Goal: Check status: Check status

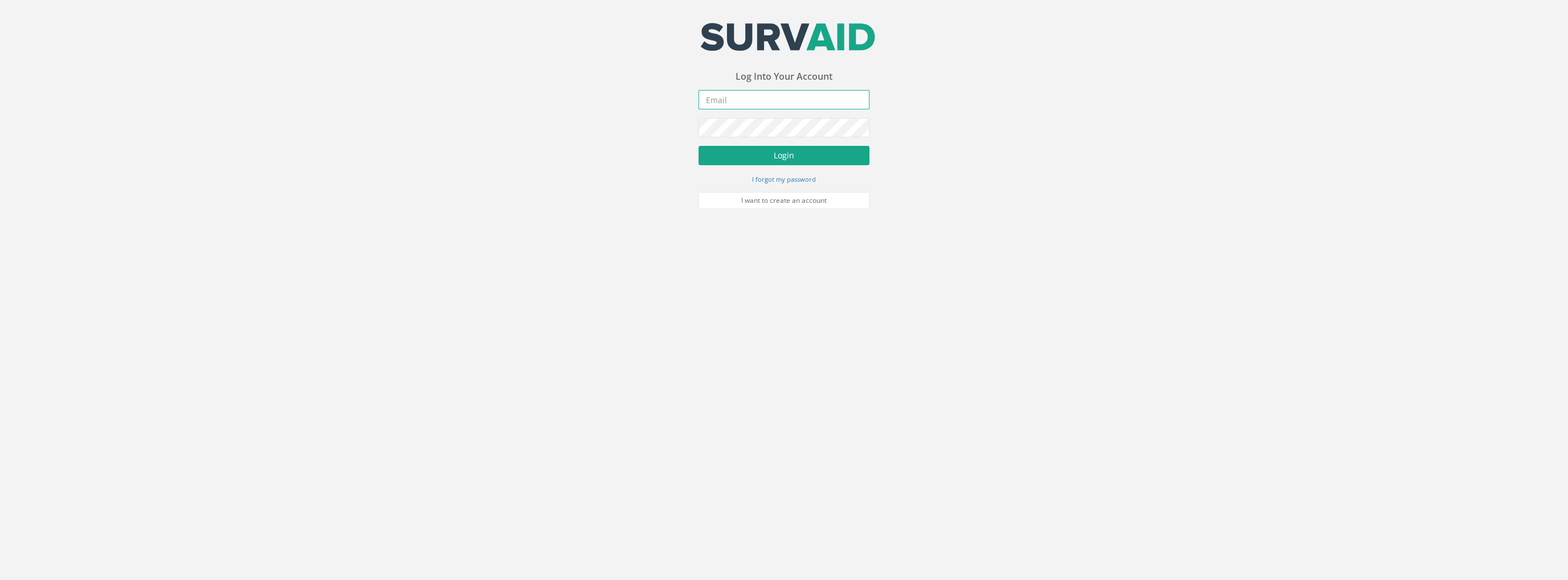
type input "[PERSON_NAME][EMAIL_ADDRESS][PERSON_NAME][DOMAIN_NAME]"
click at [788, 153] on button "Login" at bounding box center [784, 156] width 171 height 20
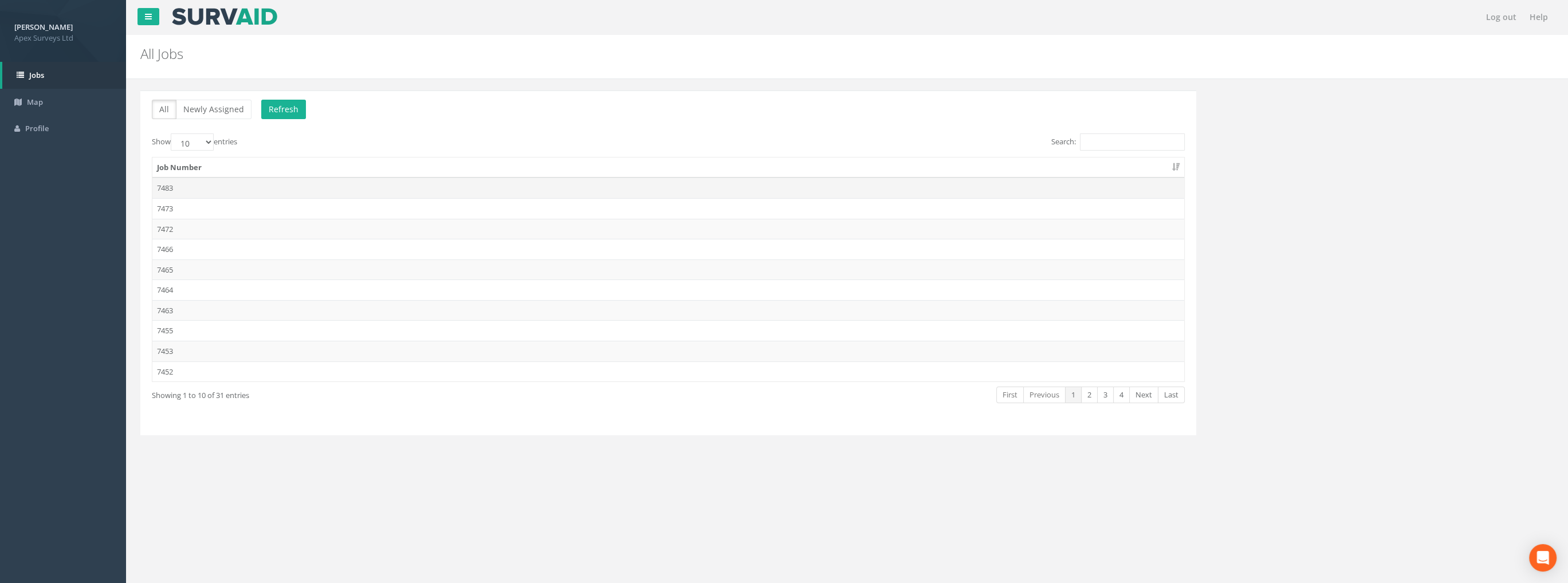
click at [170, 187] on td "7483" at bounding box center [668, 188] width 1032 height 21
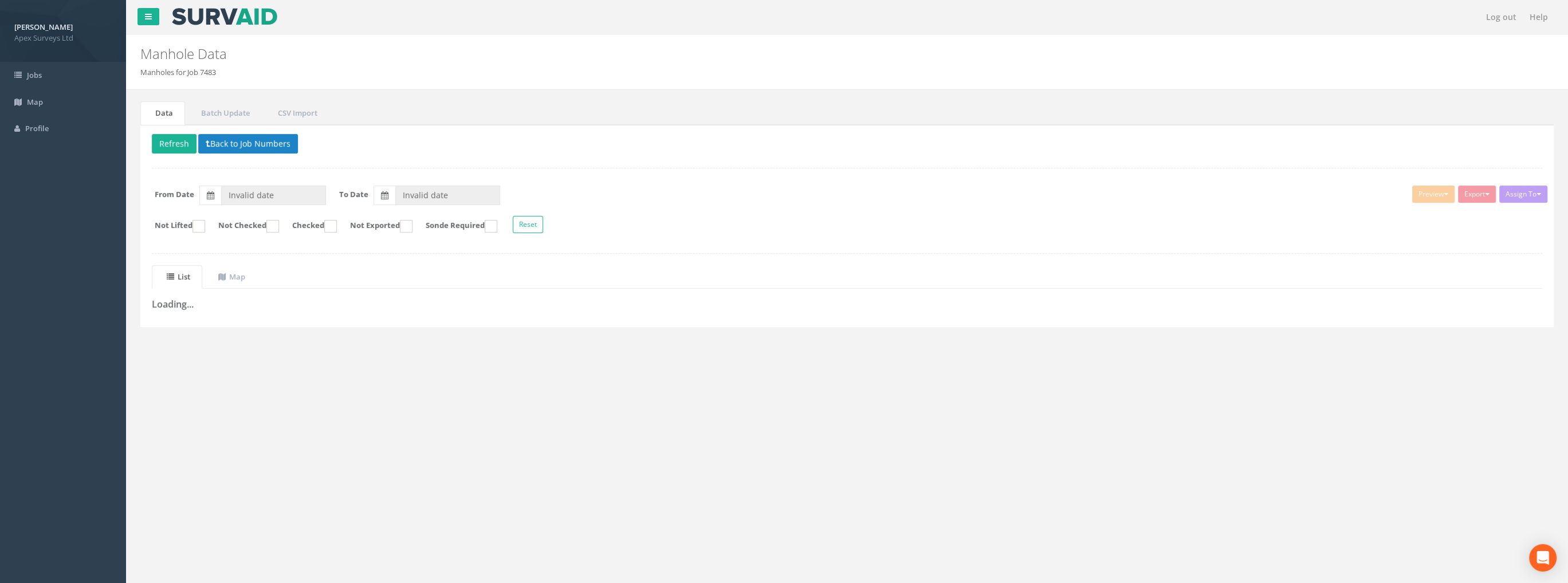
type input "[DATE]"
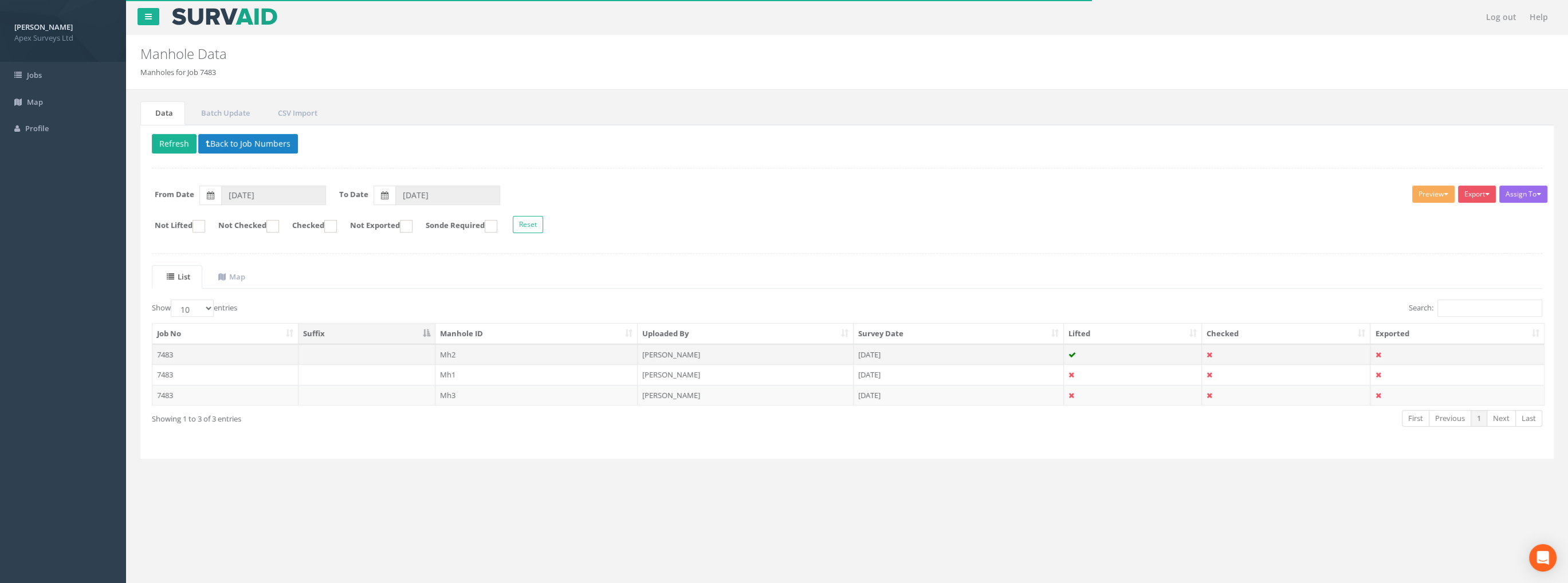
click at [454, 350] on td "Mh2" at bounding box center [537, 354] width 203 height 21
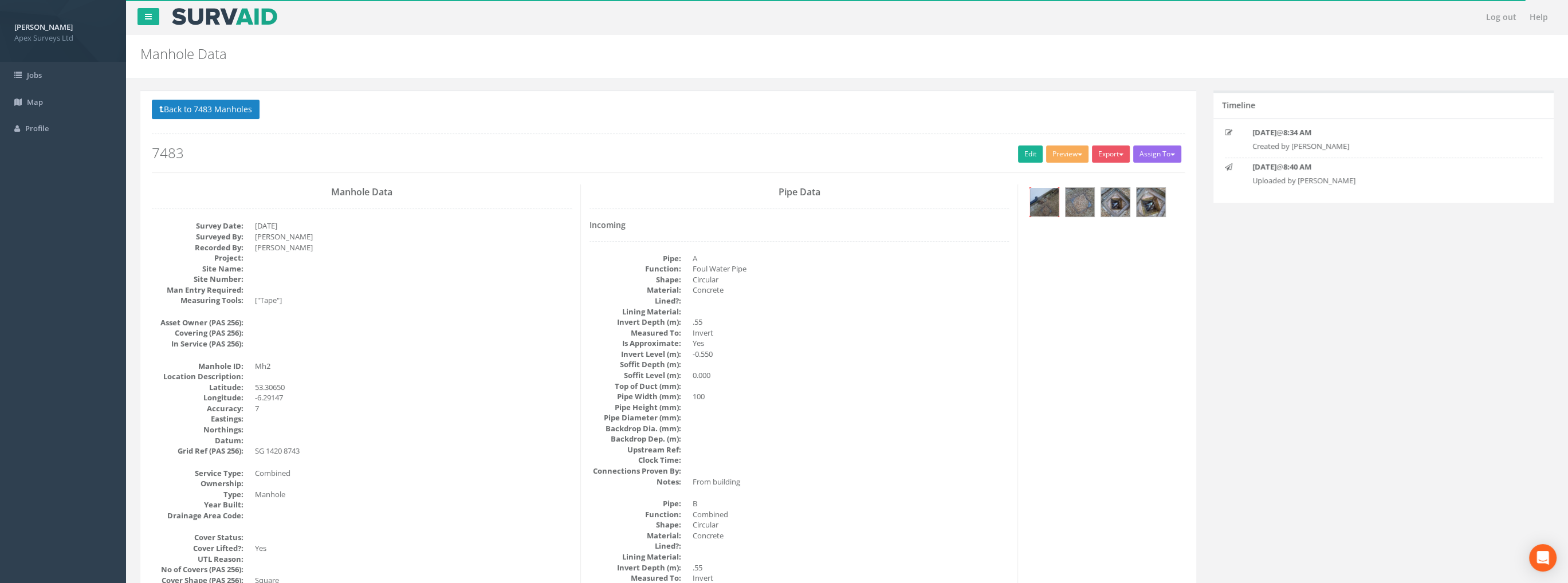
click at [1040, 202] on img at bounding box center [1045, 202] width 29 height 29
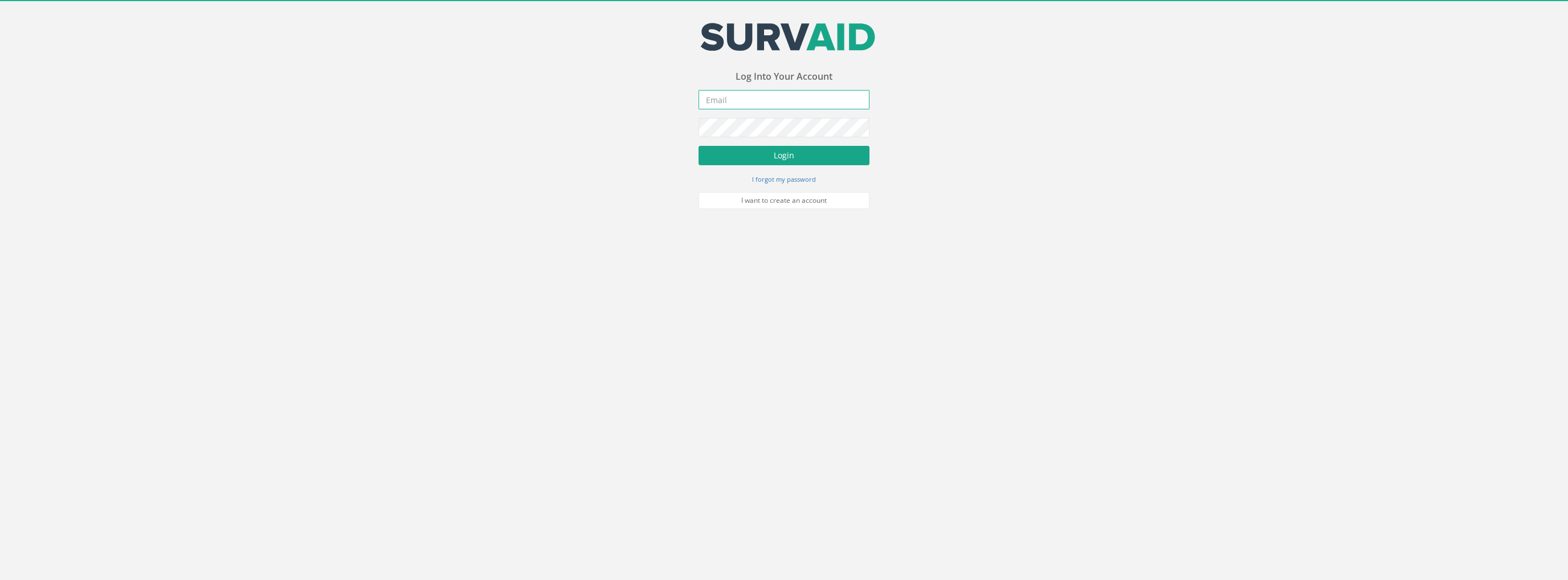
type input "[PERSON_NAME][EMAIL_ADDRESS][PERSON_NAME][DOMAIN_NAME]"
click at [807, 150] on button "Login" at bounding box center [784, 156] width 171 height 20
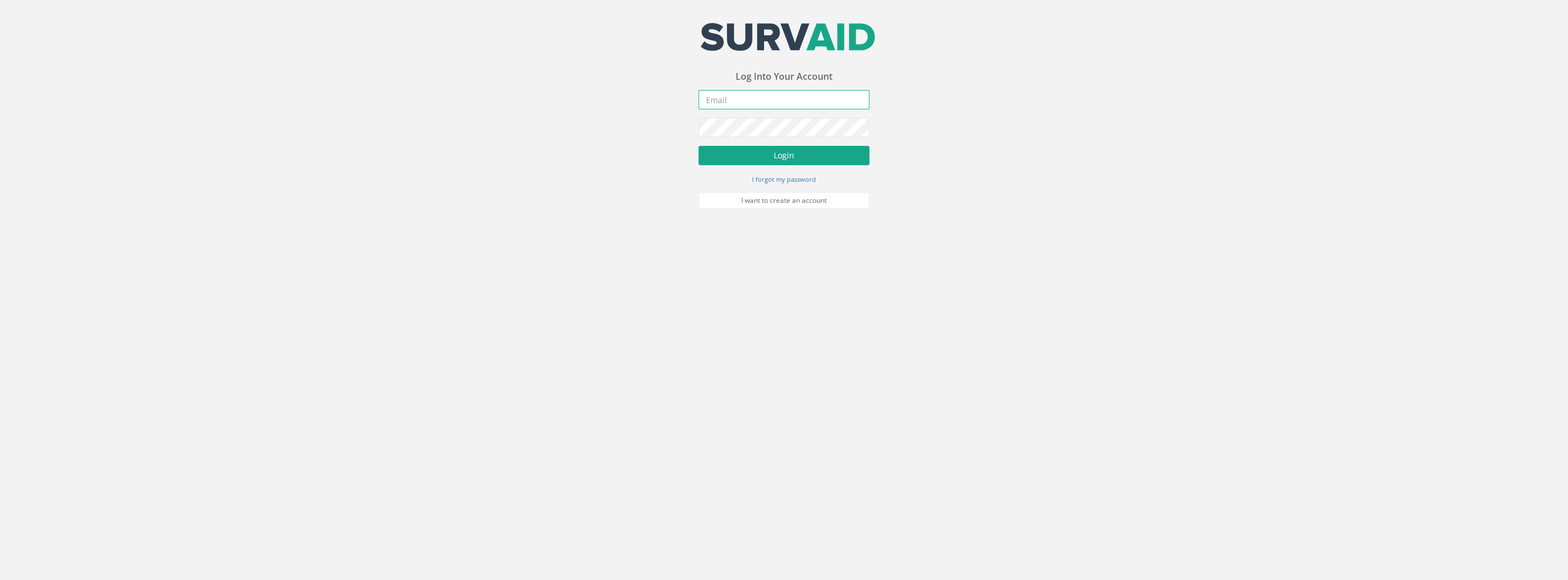
type input "[PERSON_NAME][EMAIL_ADDRESS][PERSON_NAME][DOMAIN_NAME]"
click at [812, 156] on button "Login" at bounding box center [784, 156] width 171 height 20
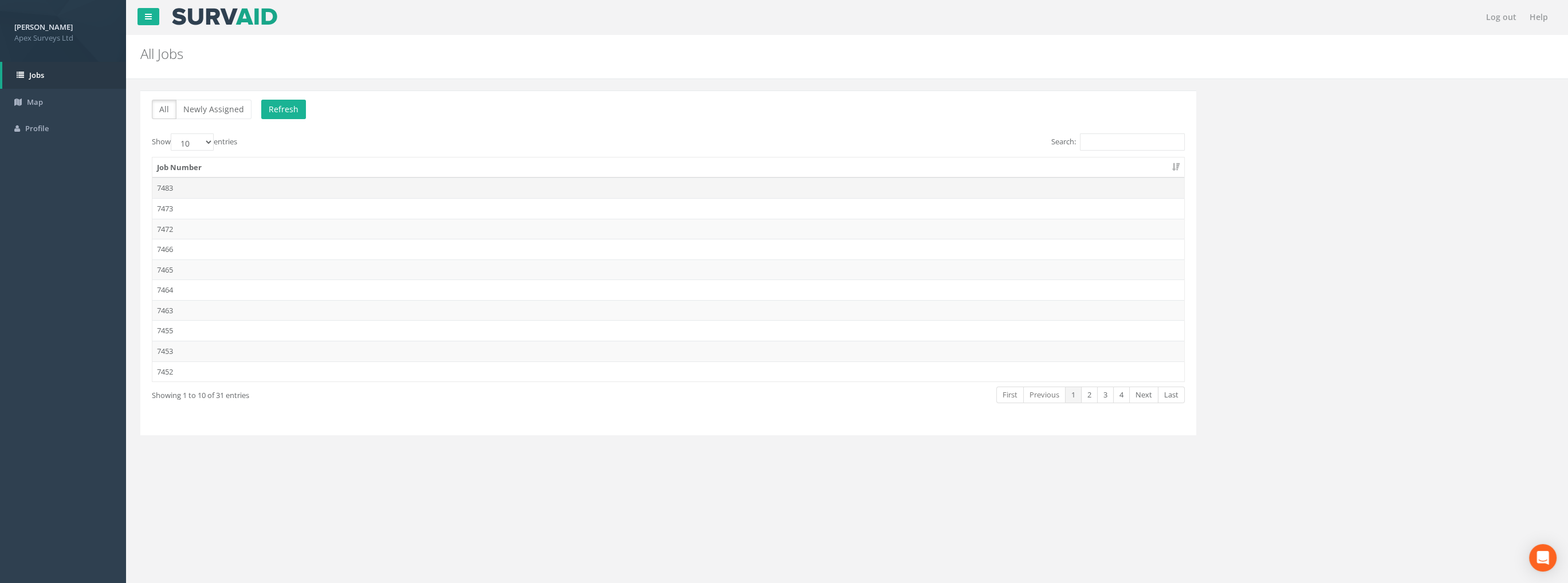
click at [171, 187] on td "7483" at bounding box center [668, 188] width 1032 height 21
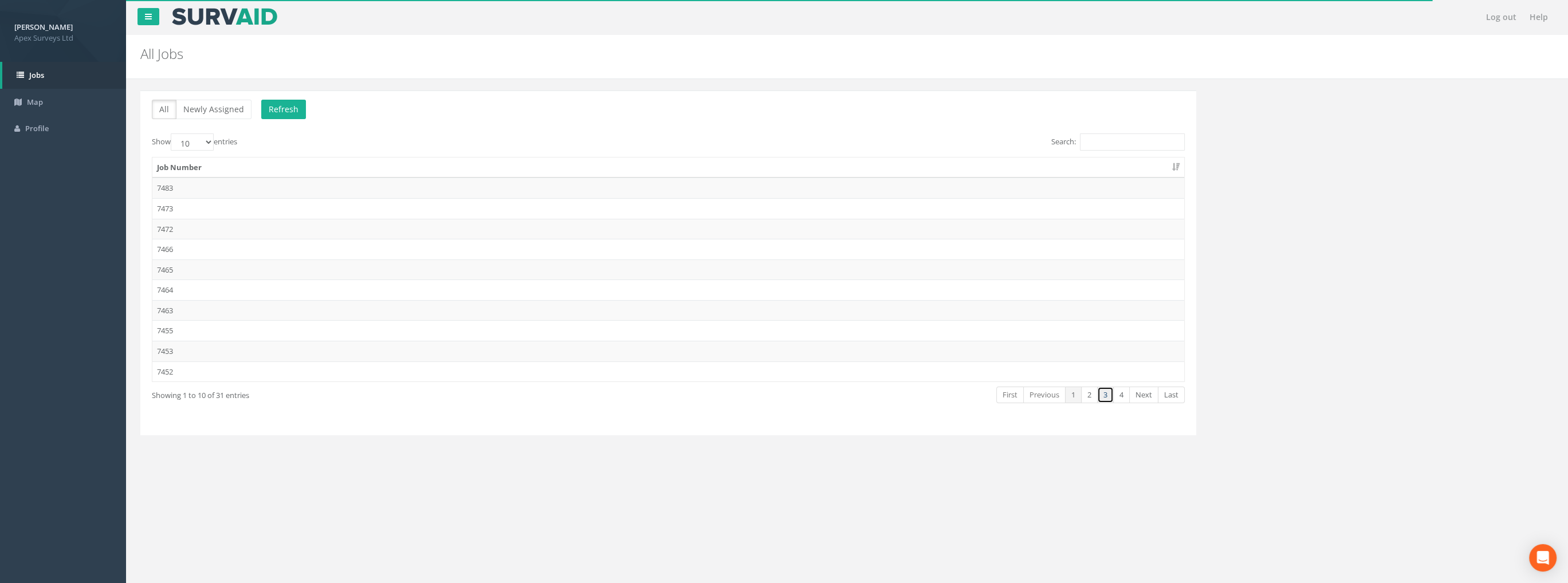
click at [1106, 393] on link "3" at bounding box center [1105, 394] width 17 height 17
click at [178, 201] on td "7432" at bounding box center [668, 209] width 1032 height 21
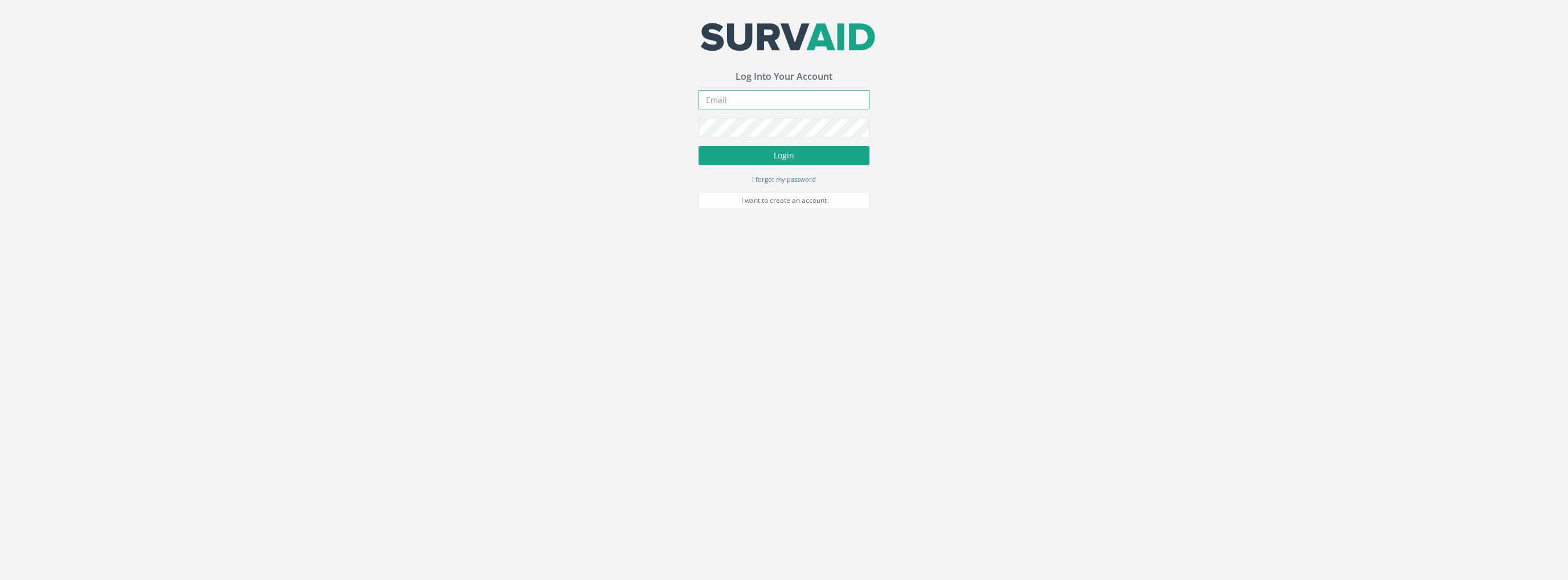
type input "[PERSON_NAME][EMAIL_ADDRESS][PERSON_NAME][DOMAIN_NAME]"
drag, startPoint x: 793, startPoint y: 165, endPoint x: 791, endPoint y: 159, distance: 6.3
click at [793, 165] on button "Login" at bounding box center [784, 156] width 171 height 20
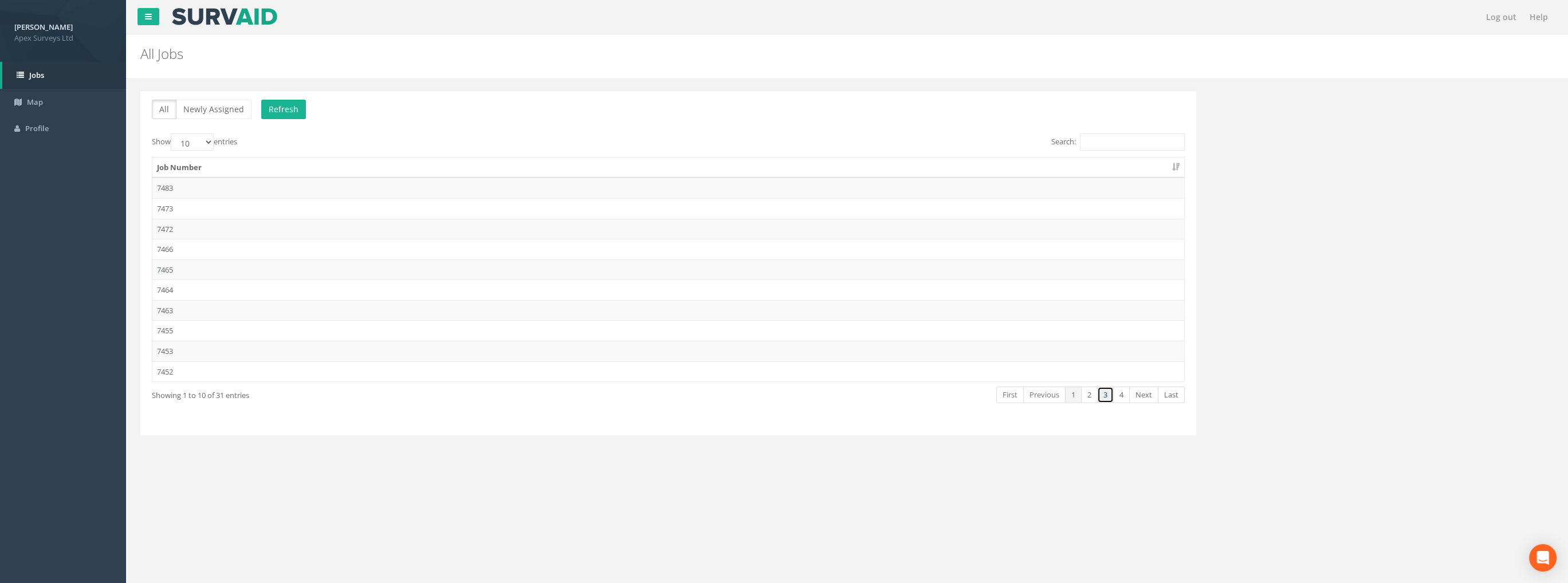
click at [1105, 391] on link "3" at bounding box center [1105, 394] width 17 height 17
click at [174, 206] on td "7432" at bounding box center [668, 209] width 1032 height 21
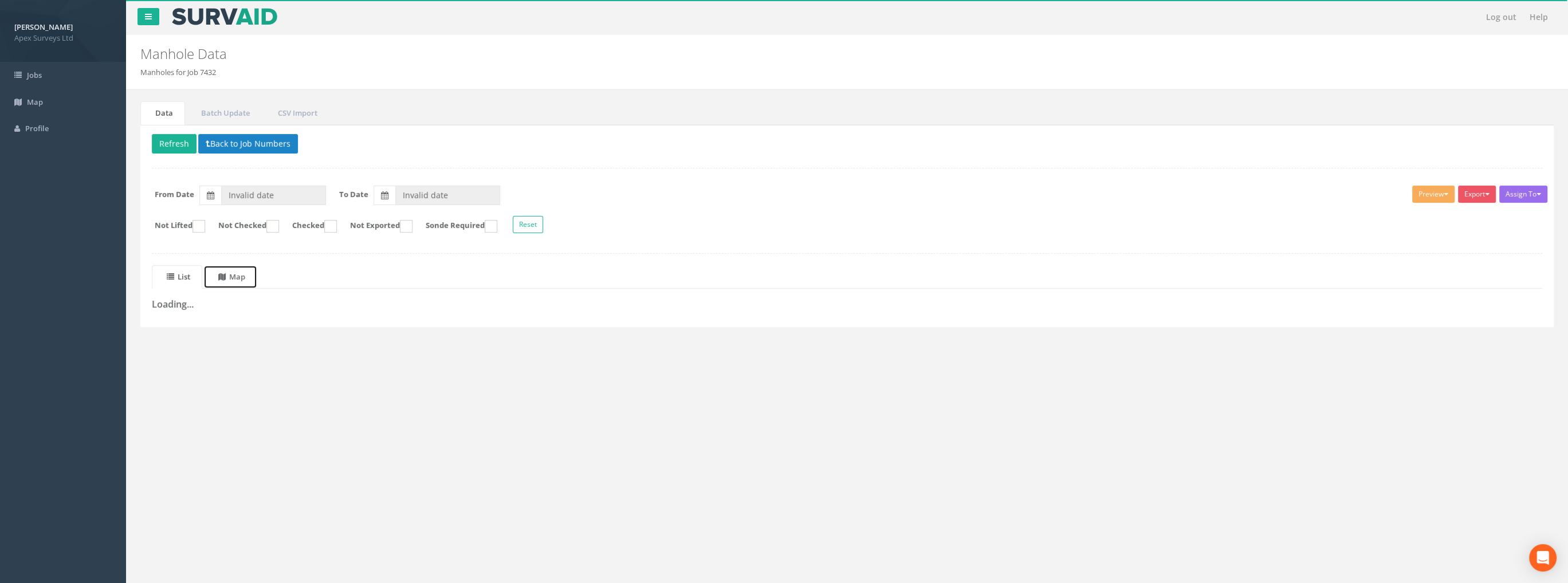
click at [240, 273] on uib-tab-heading "Map" at bounding box center [232, 276] width 27 height 10
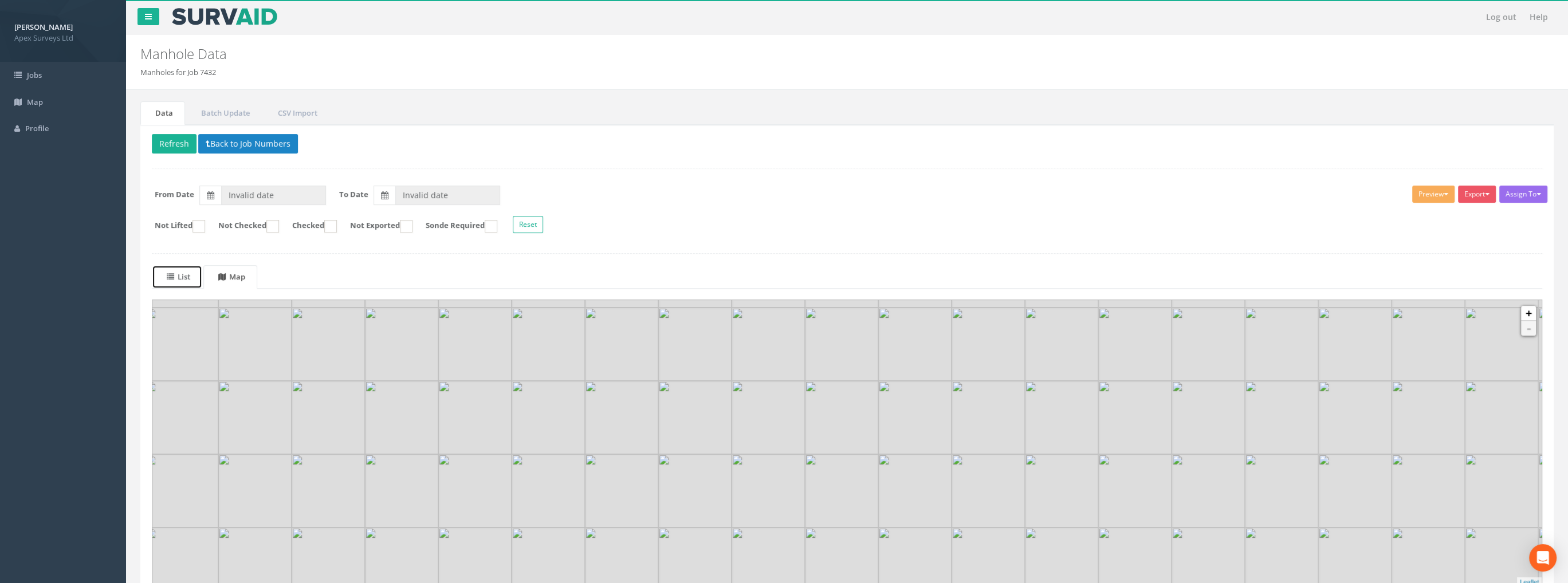
click at [184, 276] on uib-tab-heading "List" at bounding box center [178, 276] width 23 height 10
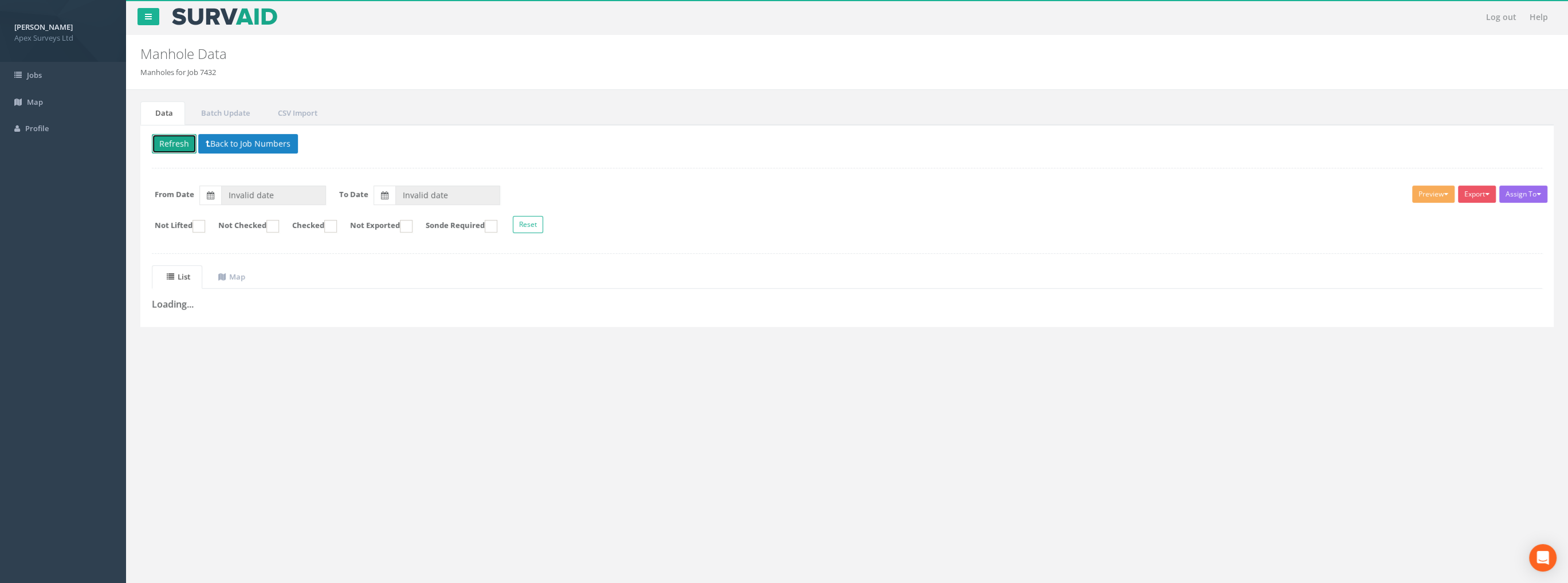
click at [177, 143] on button "Refresh" at bounding box center [174, 144] width 45 height 20
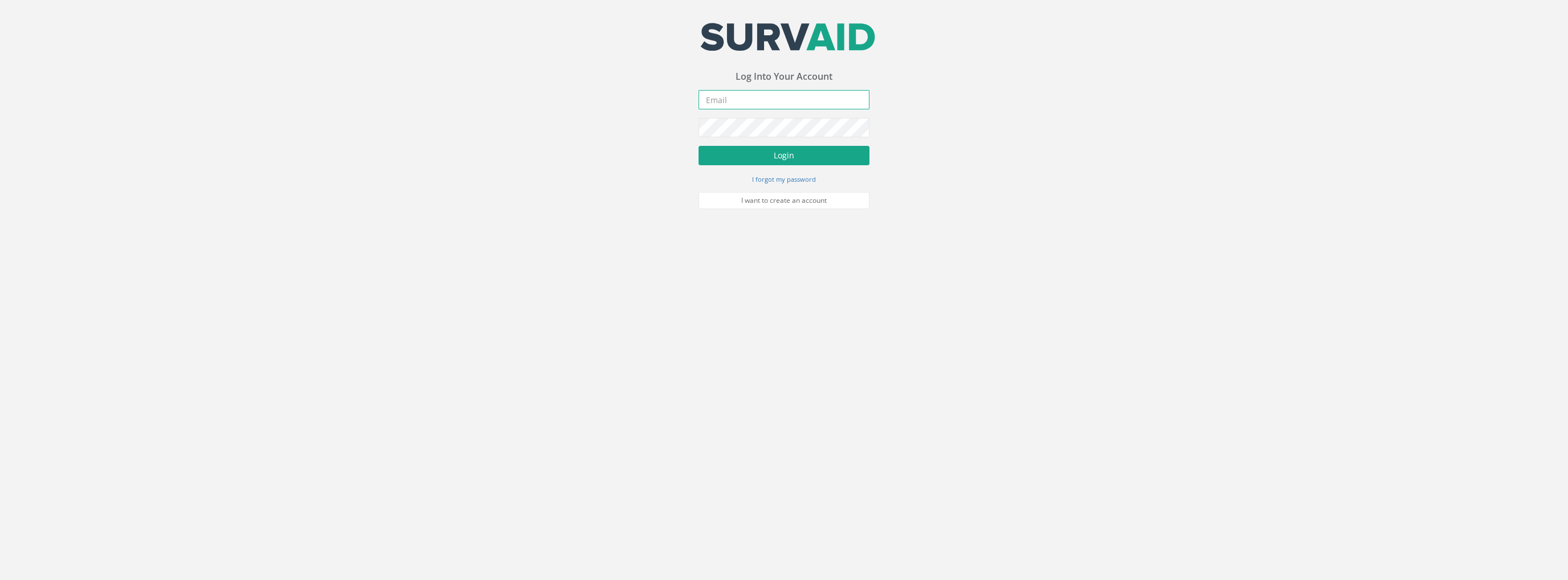
type input "[PERSON_NAME][EMAIL_ADDRESS][PERSON_NAME][DOMAIN_NAME]"
click at [785, 149] on button "Login" at bounding box center [784, 156] width 171 height 20
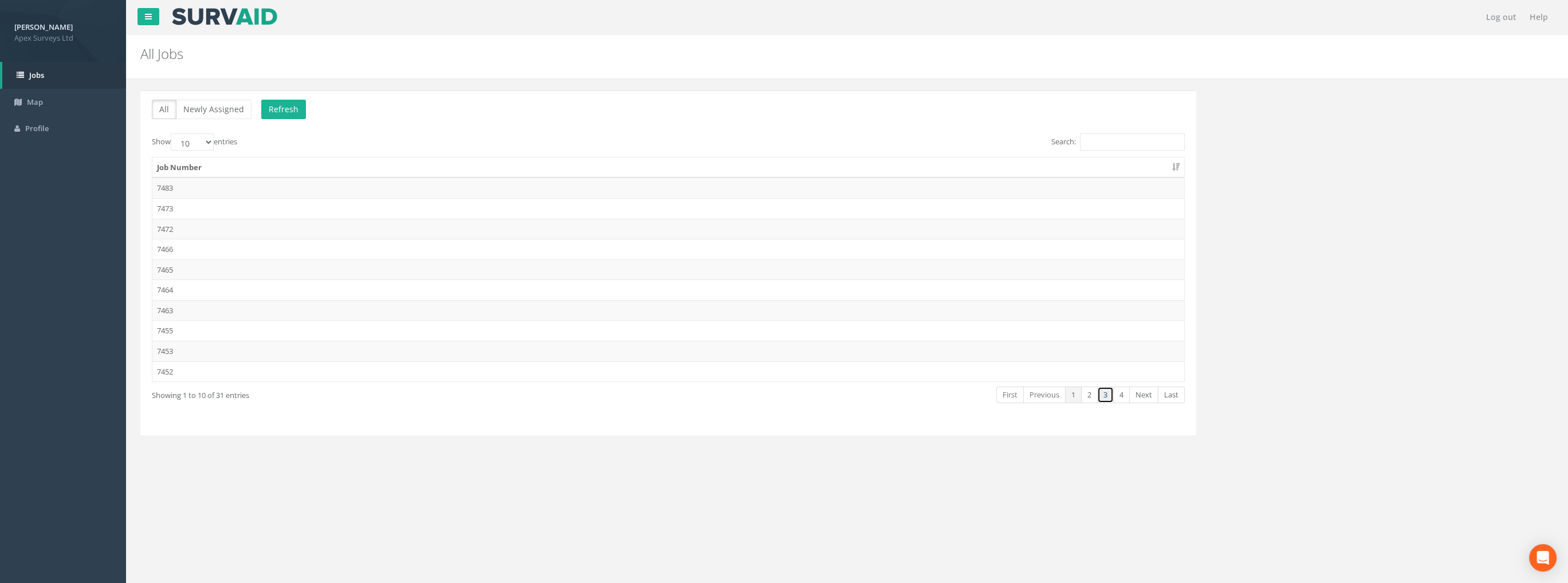
click at [1107, 389] on link "3" at bounding box center [1105, 394] width 17 height 17
click at [179, 206] on td "7432" at bounding box center [668, 209] width 1032 height 21
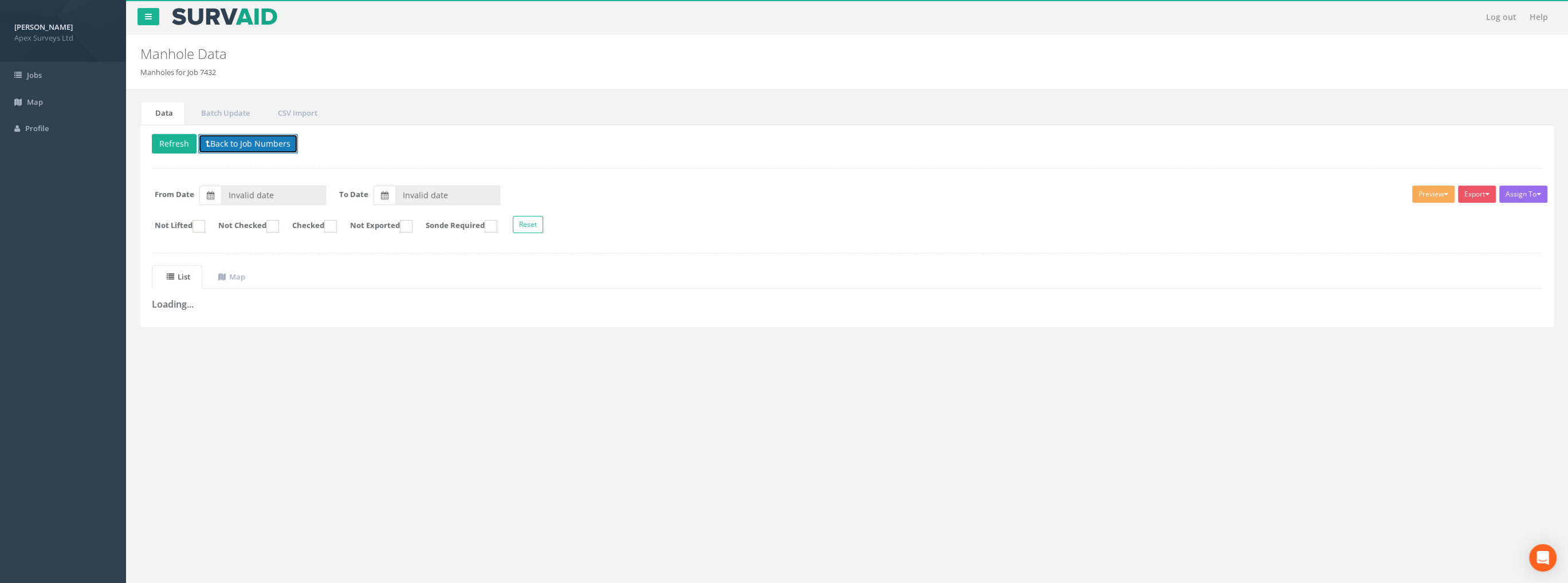
click at [255, 140] on button "Back to Job Numbers" at bounding box center [248, 144] width 100 height 20
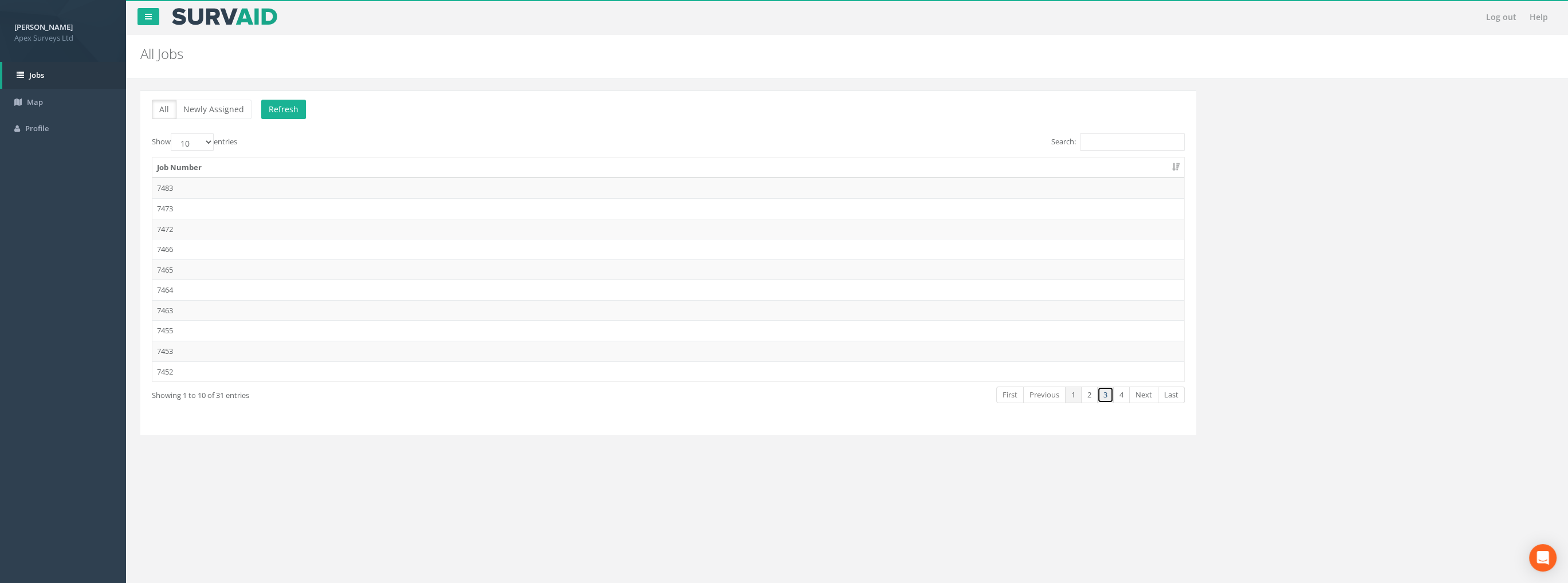
click at [1103, 393] on link "3" at bounding box center [1105, 394] width 17 height 17
click at [166, 206] on td "7432" at bounding box center [668, 209] width 1032 height 21
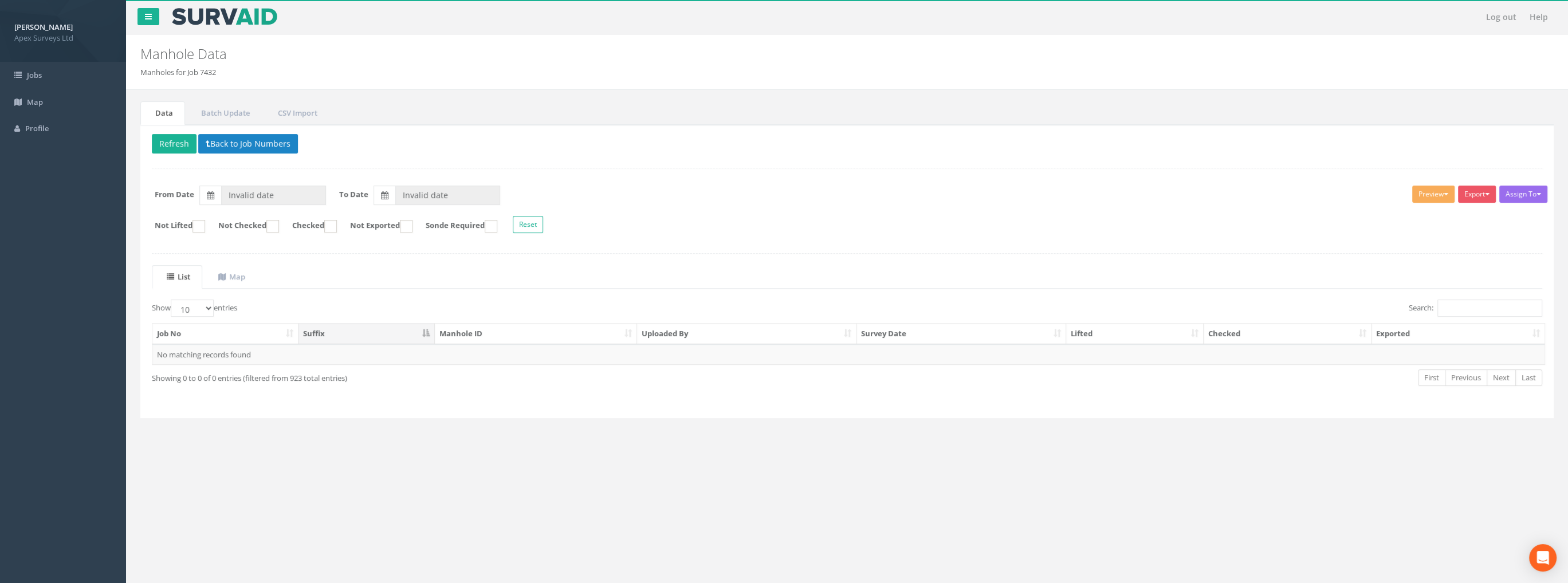
type input "31/08/2025"
type input "24/09/2025"
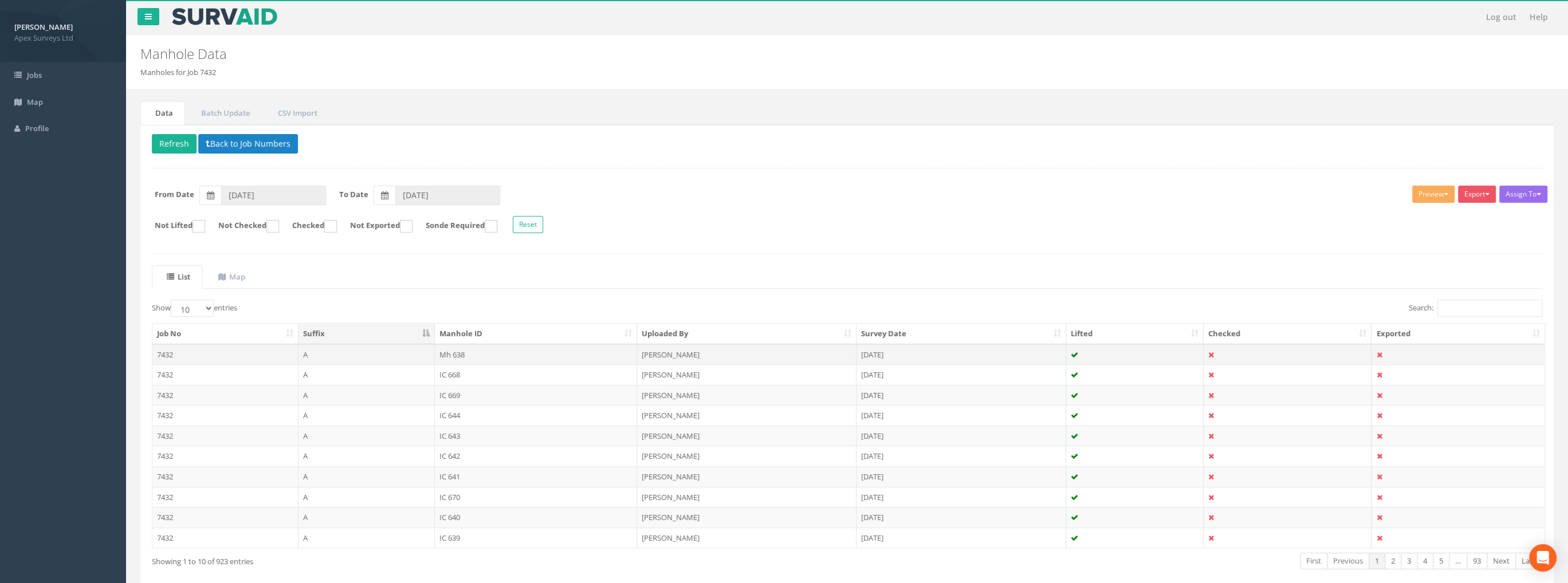
click at [461, 352] on td "Mh 638" at bounding box center [536, 354] width 203 height 21
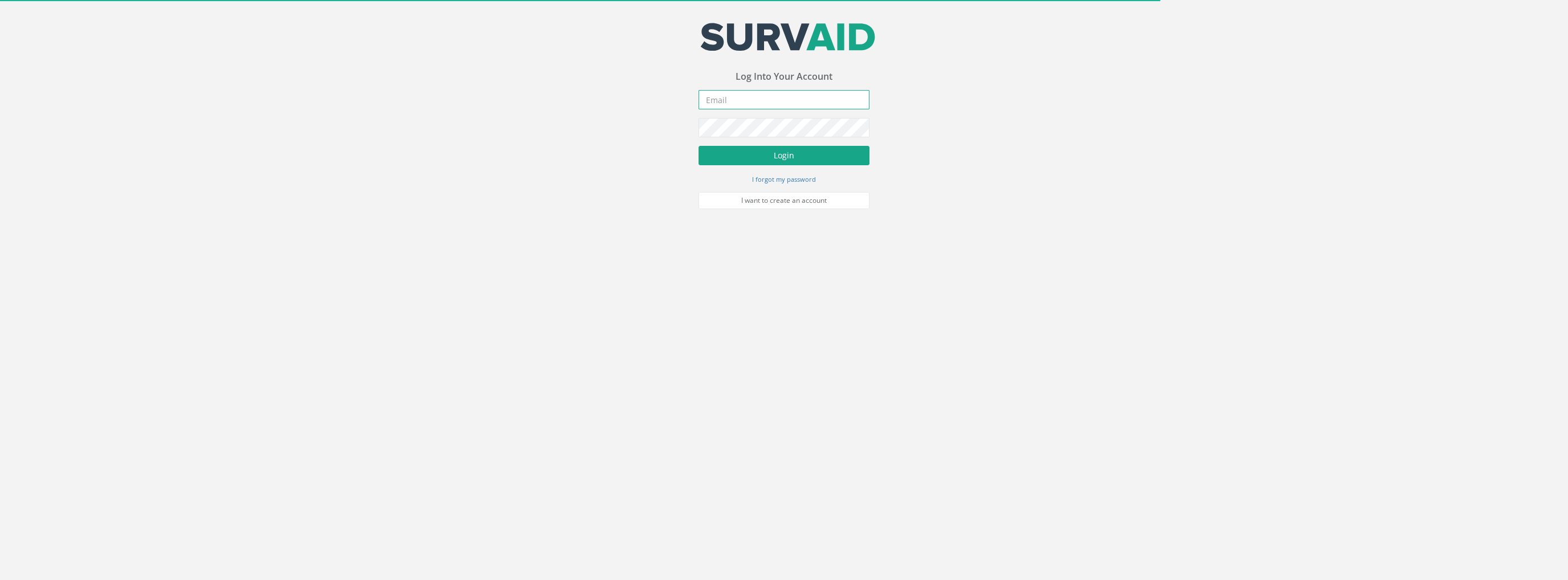
type input "[PERSON_NAME][EMAIL_ADDRESS][PERSON_NAME][DOMAIN_NAME]"
click at [739, 152] on button "Login" at bounding box center [784, 156] width 171 height 20
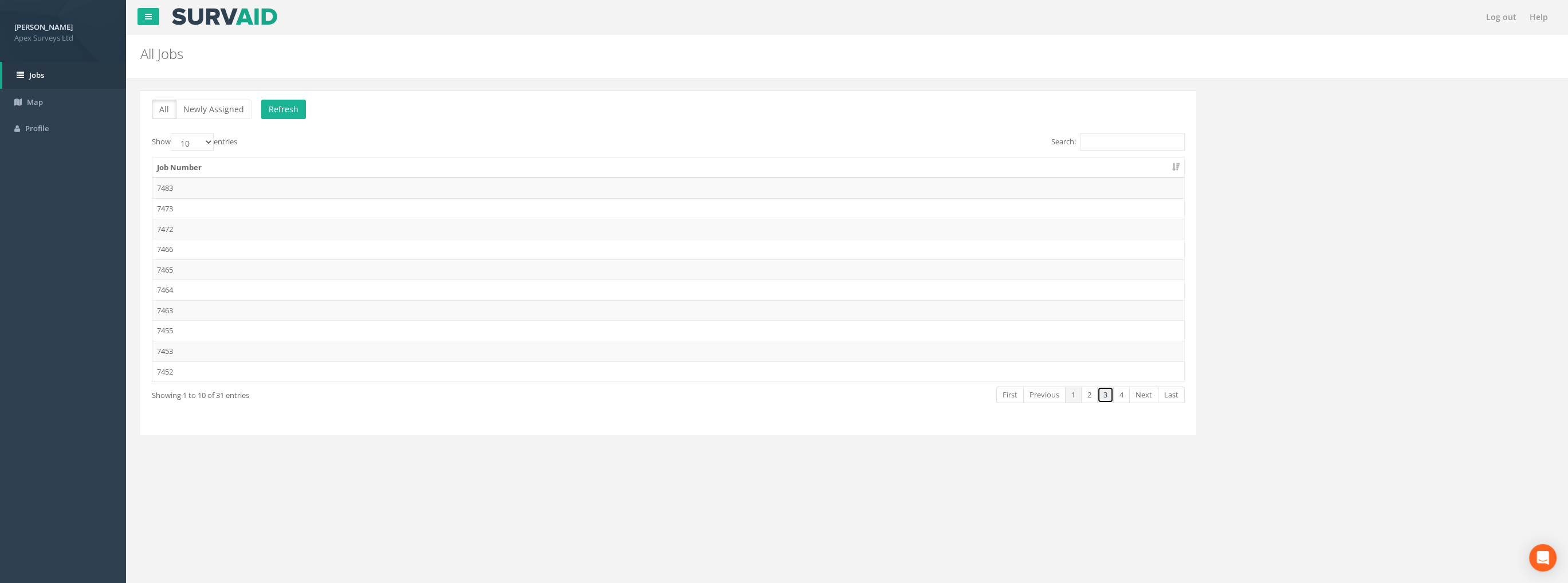
click at [1113, 391] on link "3" at bounding box center [1105, 394] width 17 height 17
click at [170, 203] on td "7432" at bounding box center [668, 209] width 1032 height 21
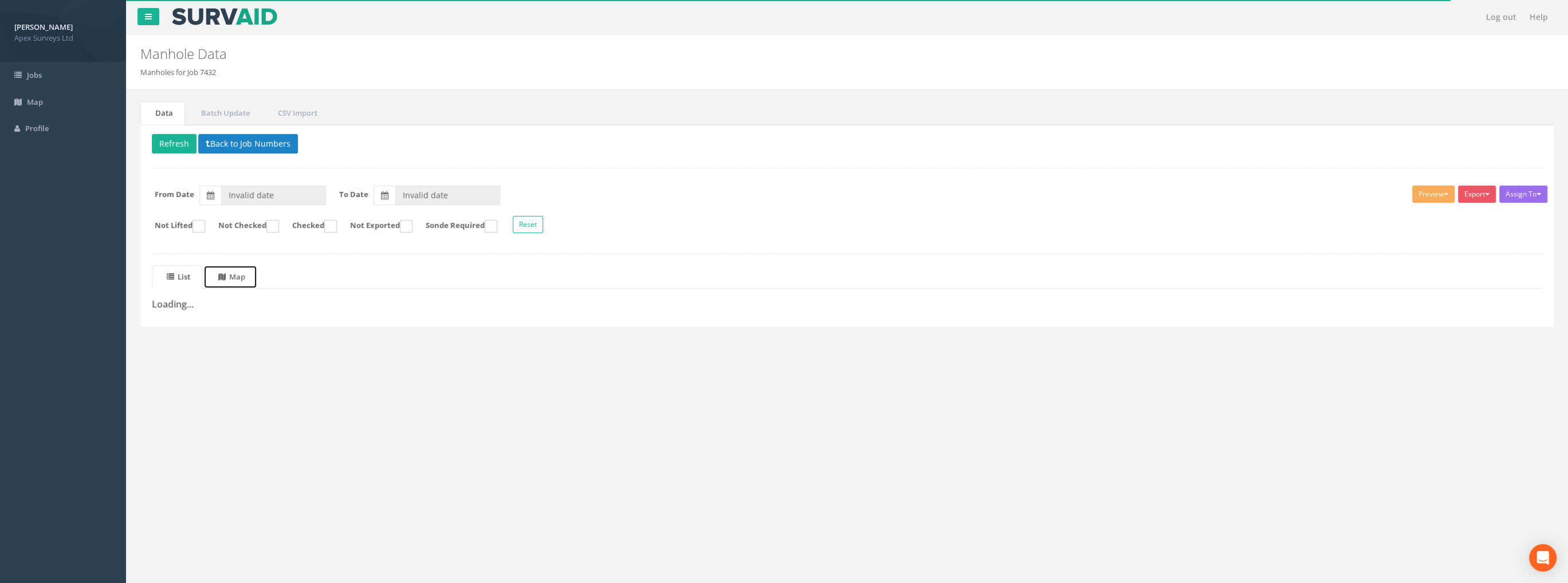
click at [225, 276] on icon at bounding box center [222, 277] width 7 height 7
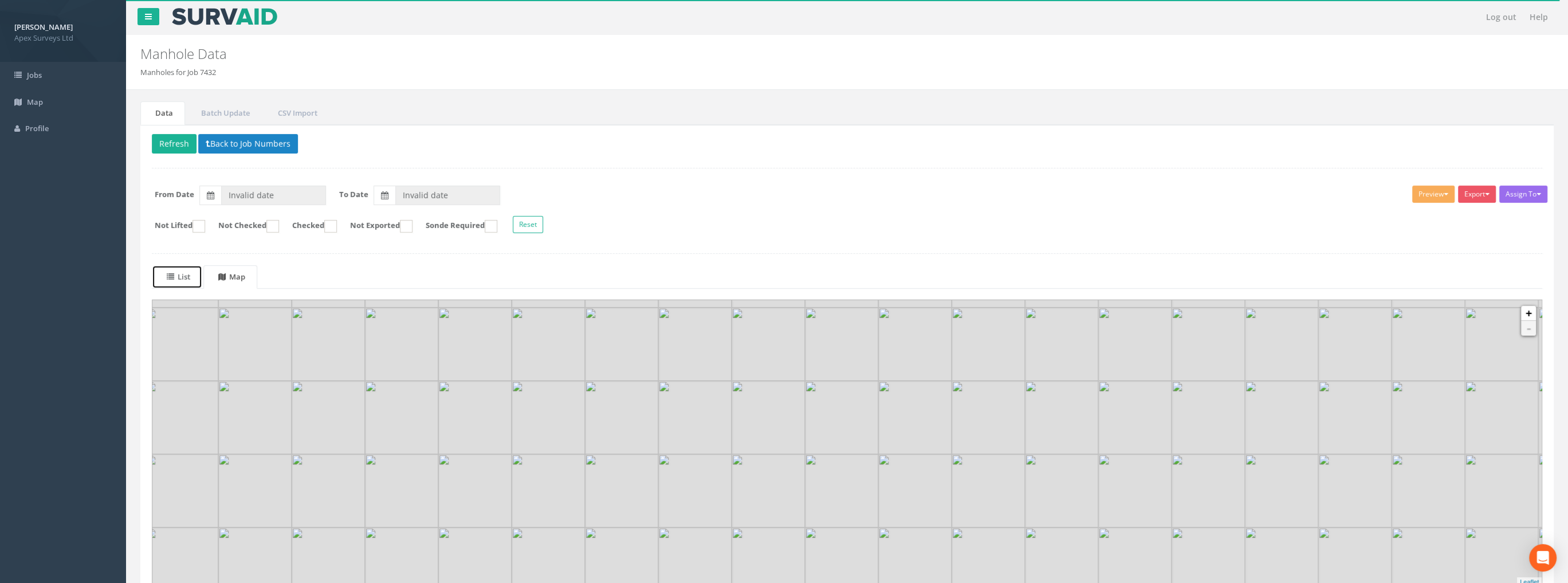
click at [183, 274] on uib-tab-heading "List" at bounding box center [178, 276] width 23 height 10
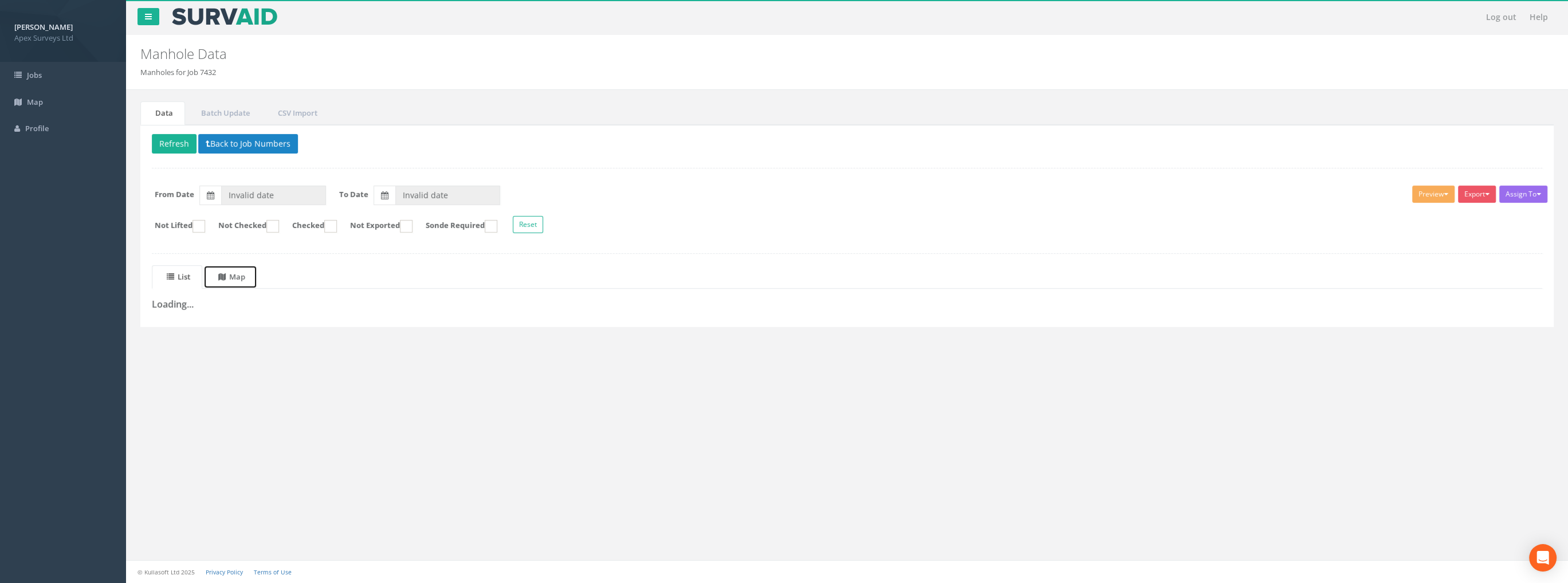
click at [242, 275] on uib-tab-heading "Map" at bounding box center [232, 276] width 27 height 10
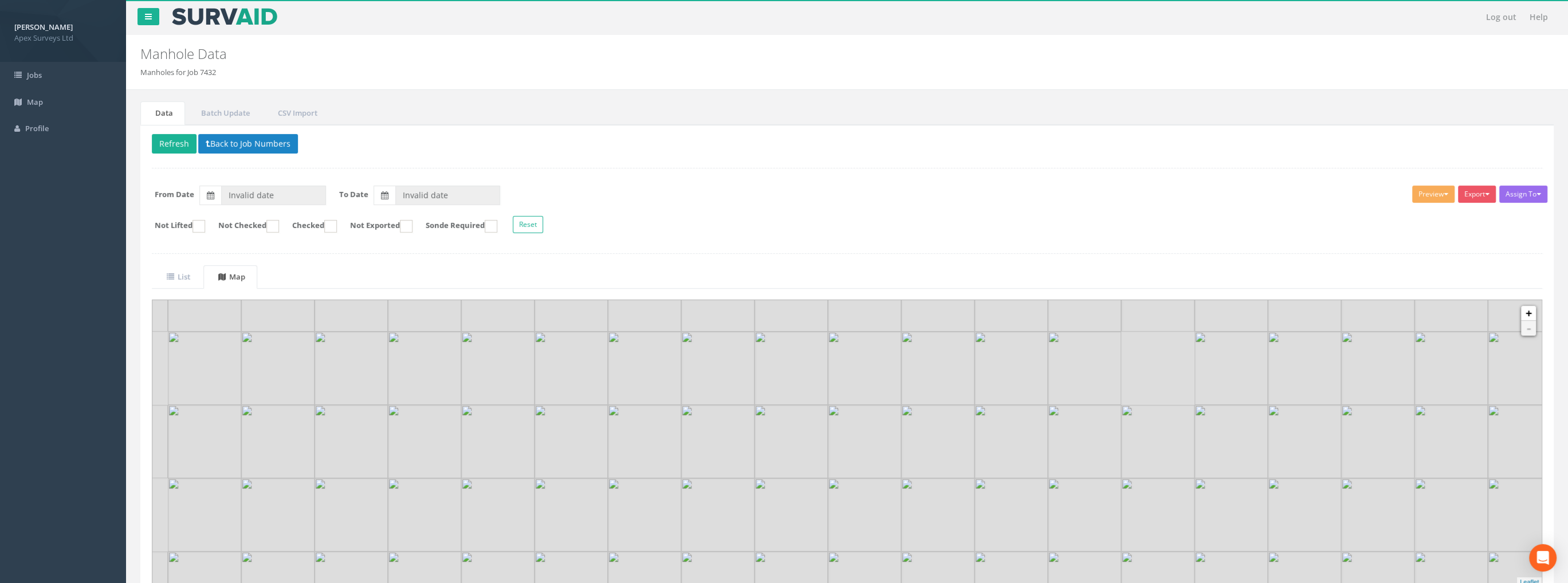
drag, startPoint x: 876, startPoint y: 434, endPoint x: 898, endPoint y: 456, distance: 31.1
click at [898, 456] on img at bounding box center [864, 441] width 73 height 73
click at [187, 277] on uib-tab-heading "List" at bounding box center [178, 276] width 23 height 10
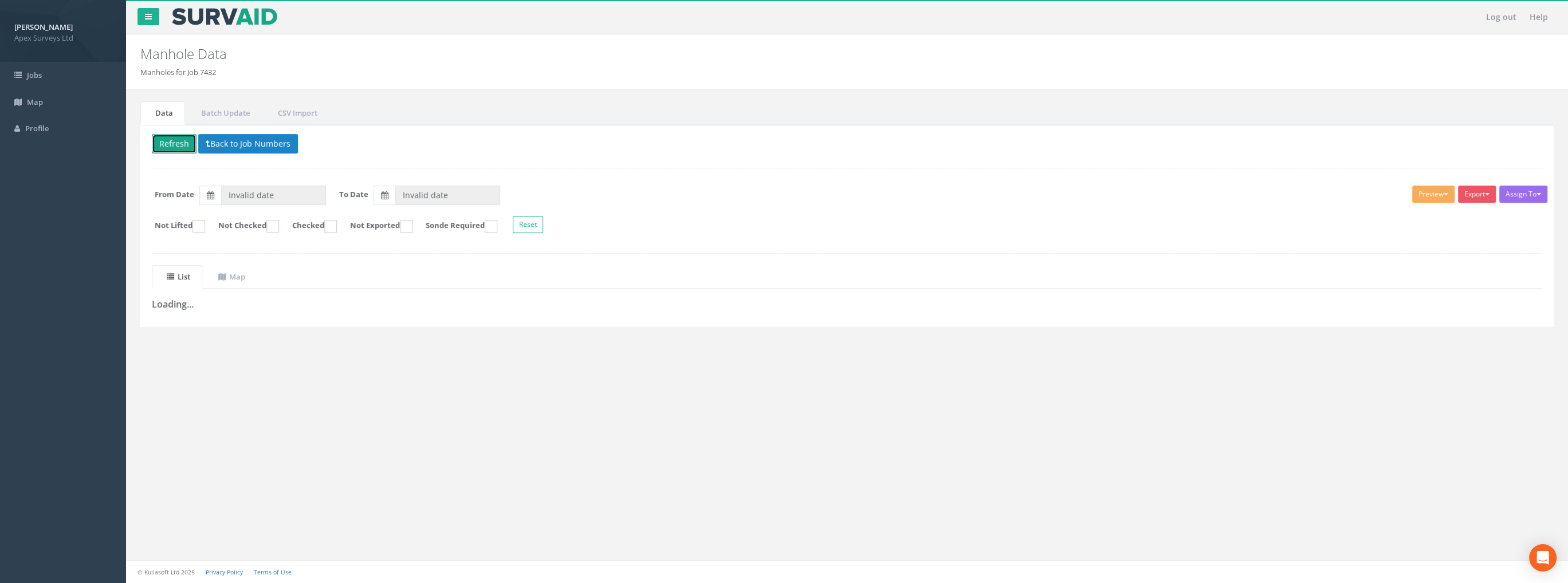
click at [174, 141] on button "Refresh" at bounding box center [174, 144] width 45 height 20
click at [238, 272] on uib-tab-heading "Map" at bounding box center [232, 276] width 27 height 10
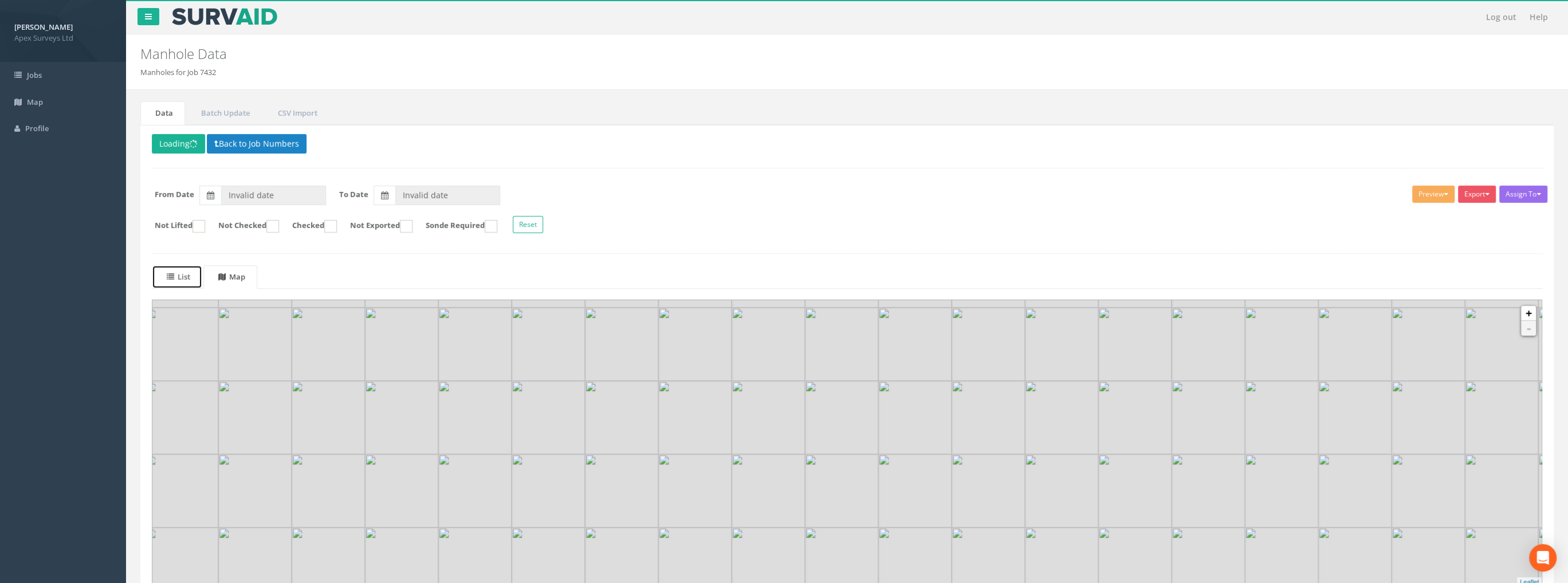
click at [184, 275] on uib-tab-heading "List" at bounding box center [178, 276] width 23 height 10
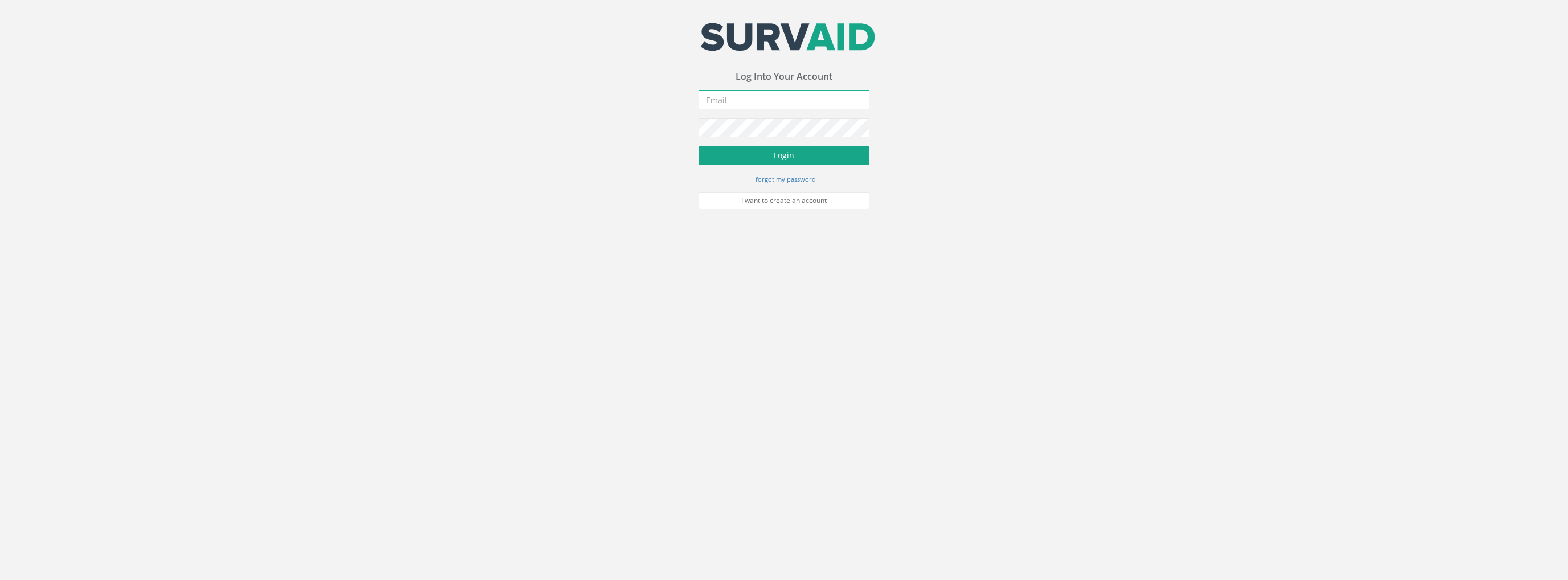
type input "[PERSON_NAME][EMAIL_ADDRESS][PERSON_NAME][DOMAIN_NAME]"
click at [740, 157] on button "Login" at bounding box center [784, 156] width 171 height 20
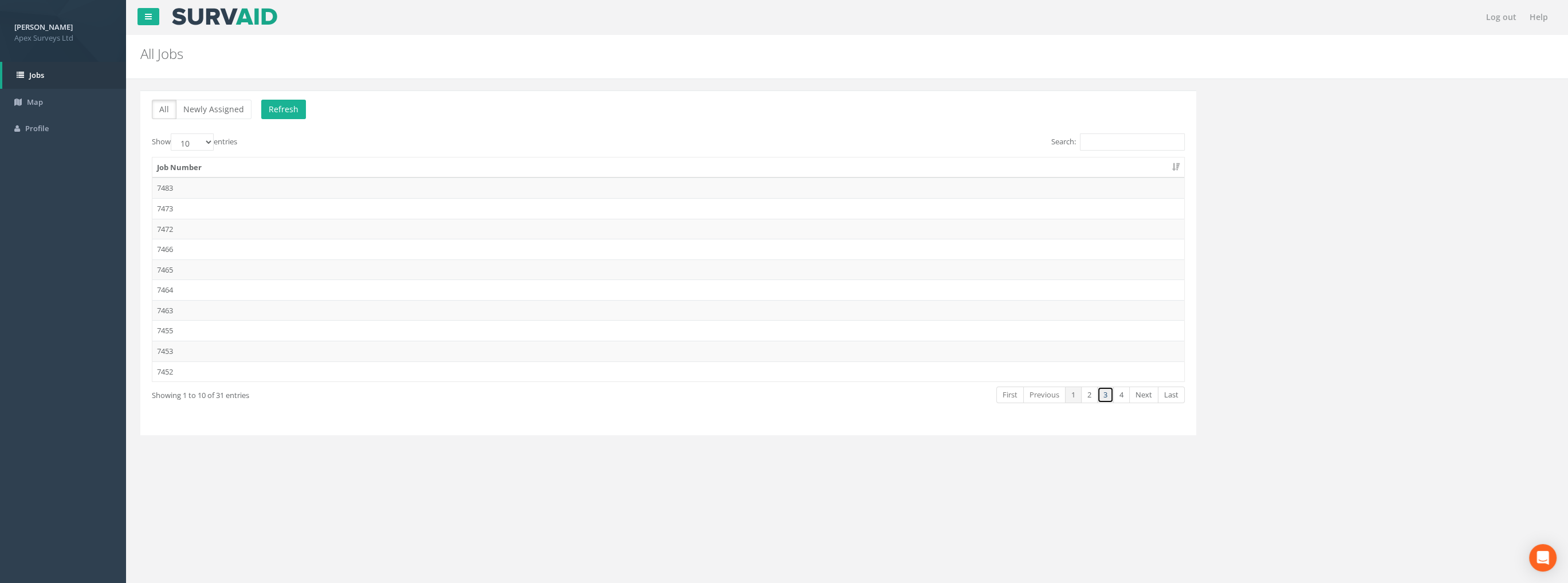
click at [1103, 395] on link "3" at bounding box center [1105, 394] width 17 height 17
click at [176, 208] on td "7432" at bounding box center [668, 209] width 1032 height 21
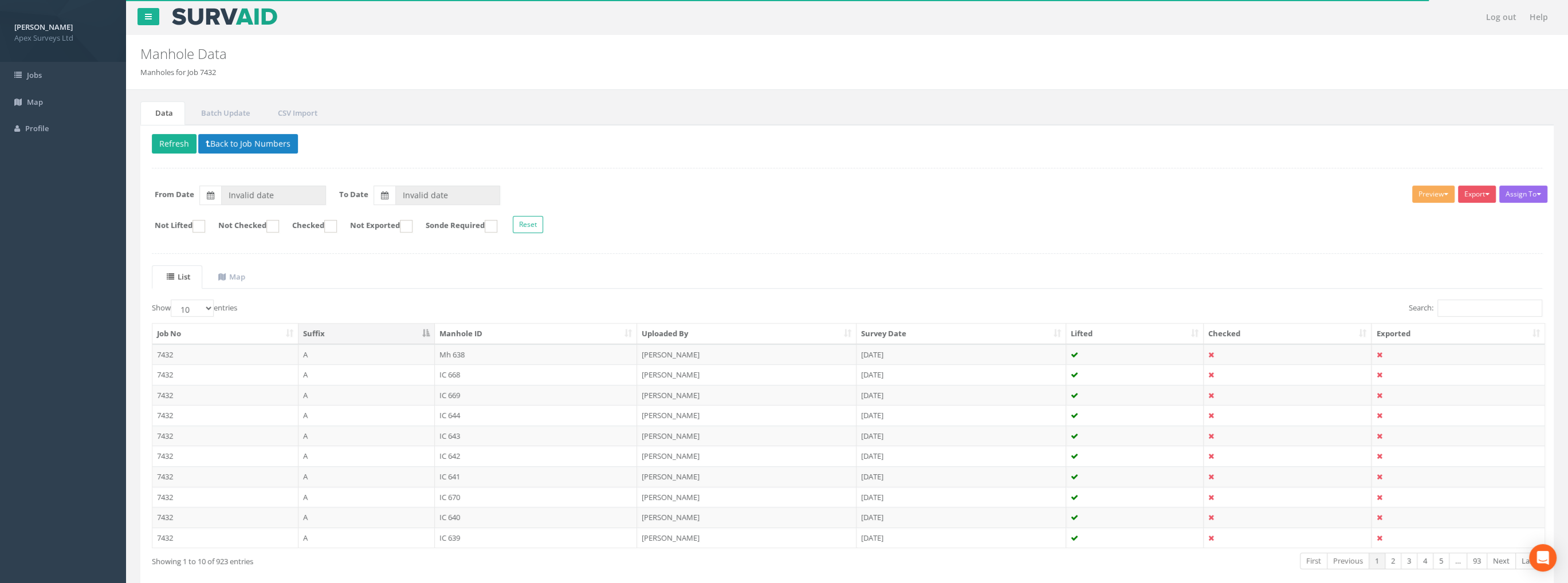
type input "31/08/2025"
type input "24/09/2025"
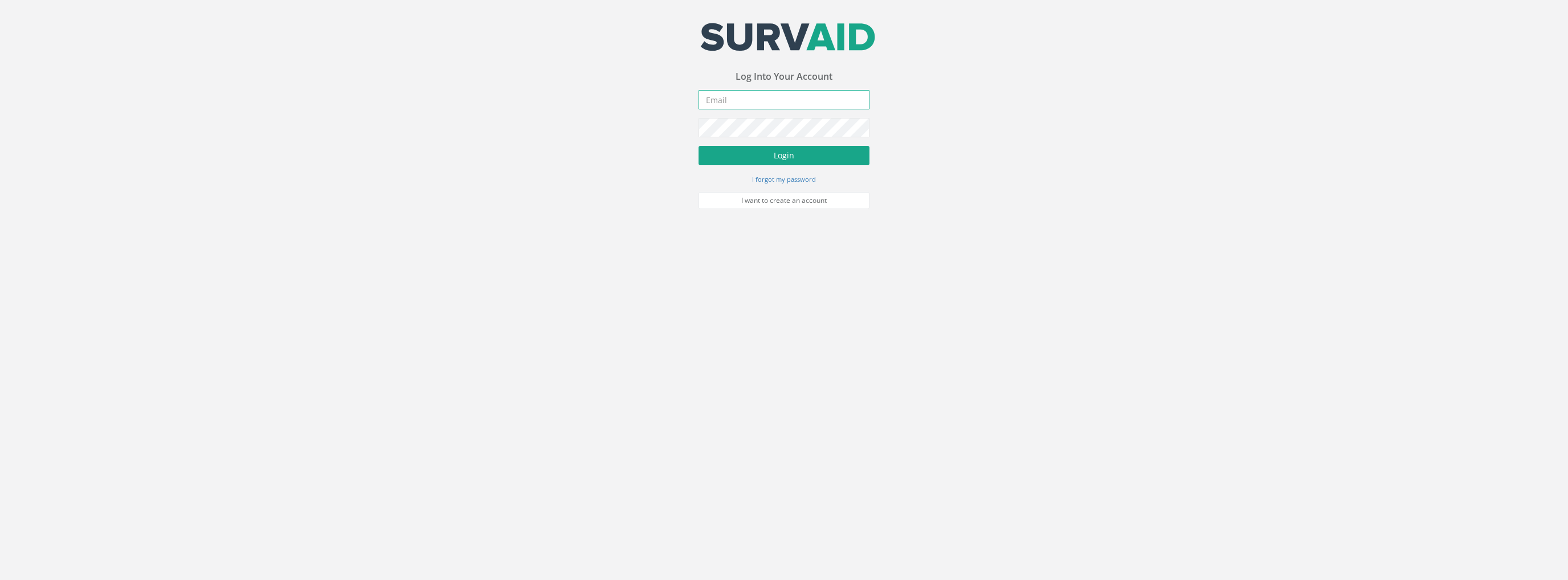
type input "[PERSON_NAME][EMAIL_ADDRESS][PERSON_NAME][DOMAIN_NAME]"
click at [789, 156] on button "Login" at bounding box center [784, 156] width 171 height 20
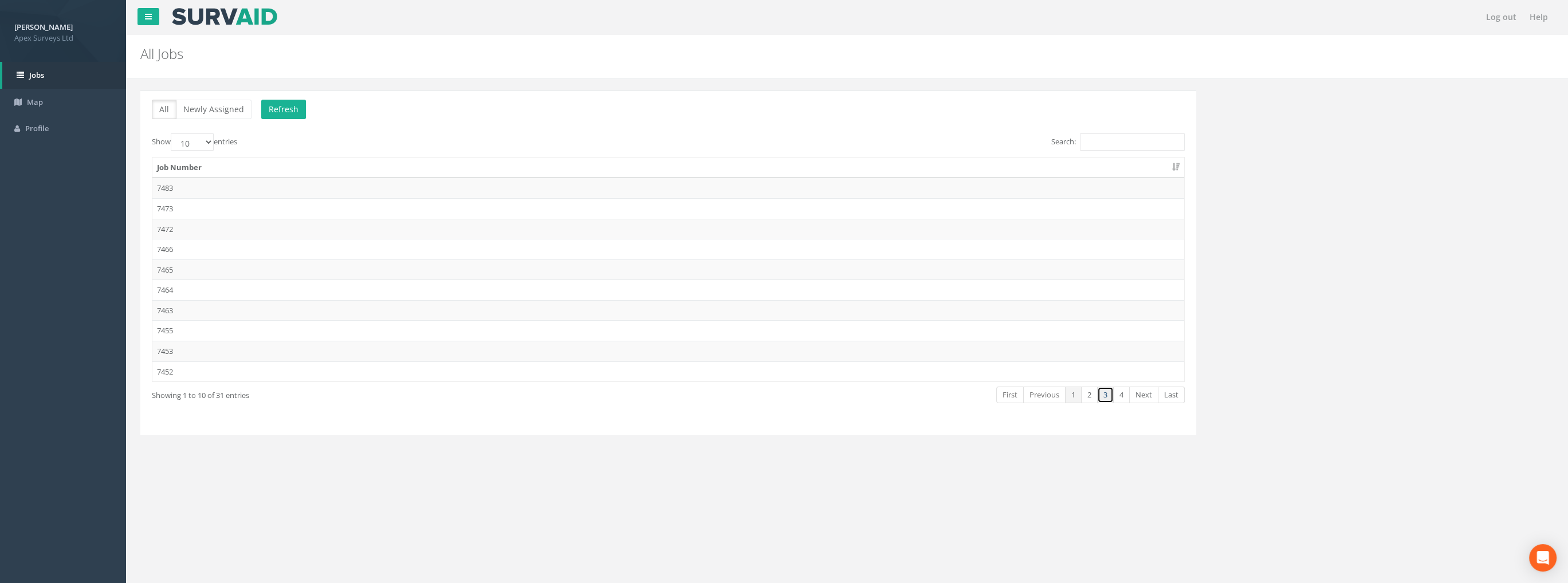
click at [1100, 390] on link "3" at bounding box center [1105, 394] width 17 height 17
click at [174, 208] on td "7432" at bounding box center [668, 209] width 1032 height 21
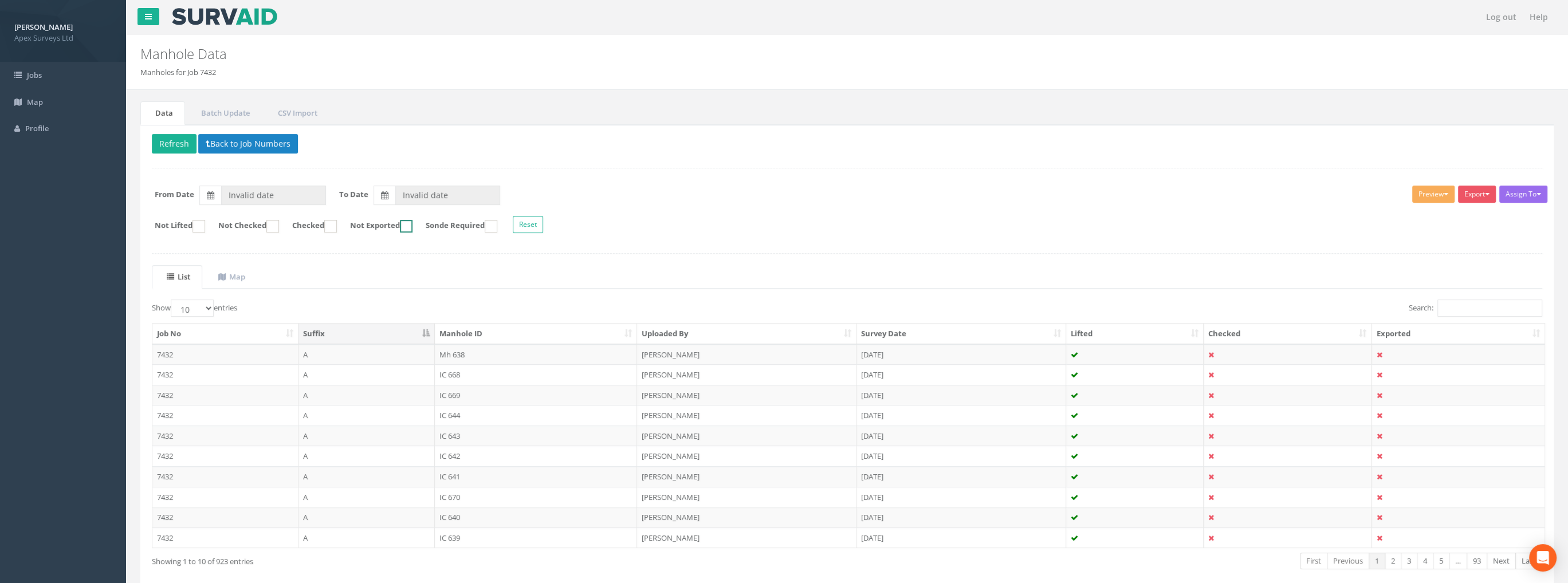
type input "[DATE]"
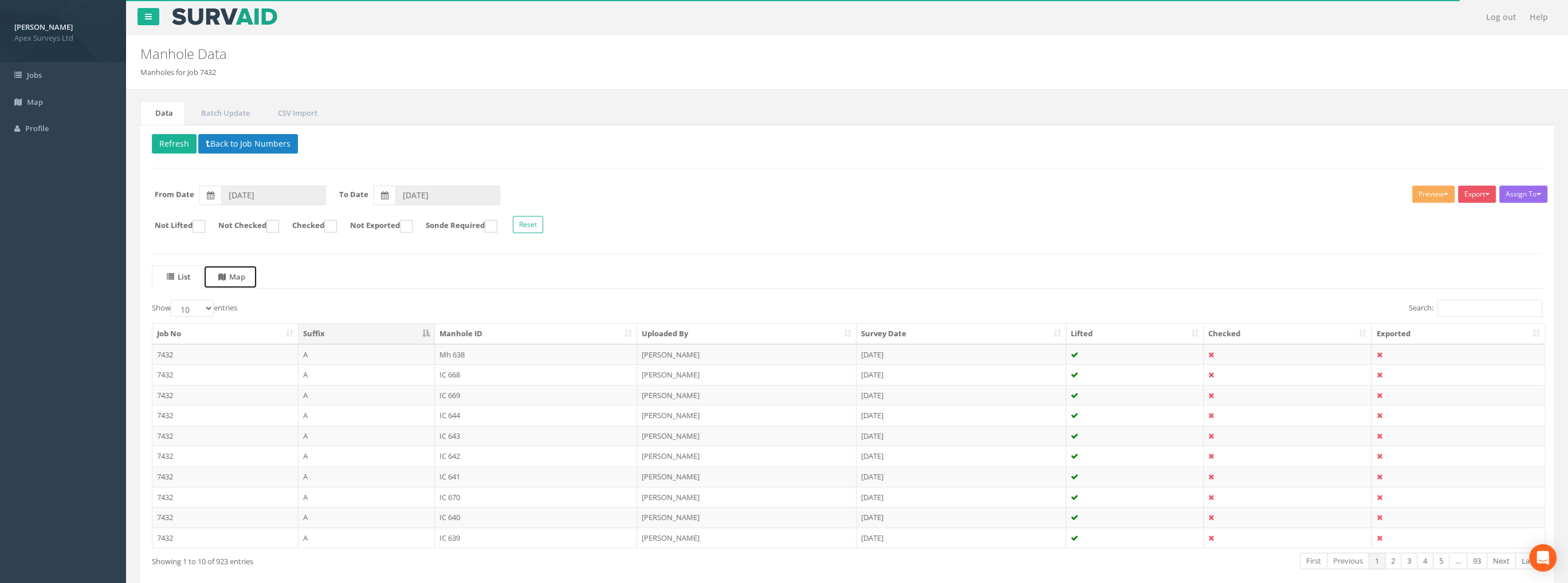
click at [245, 276] on uib-tab-heading "Map" at bounding box center [232, 276] width 27 height 10
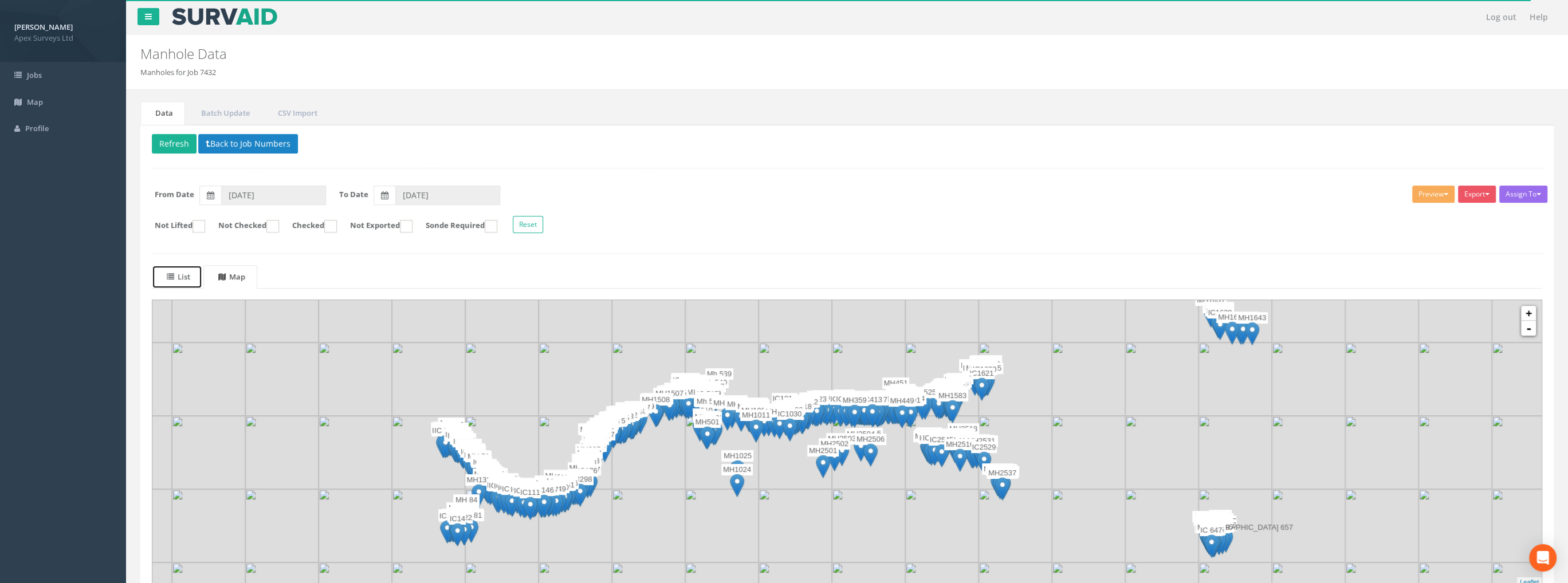
click at [194, 275] on link "List" at bounding box center [177, 277] width 50 height 23
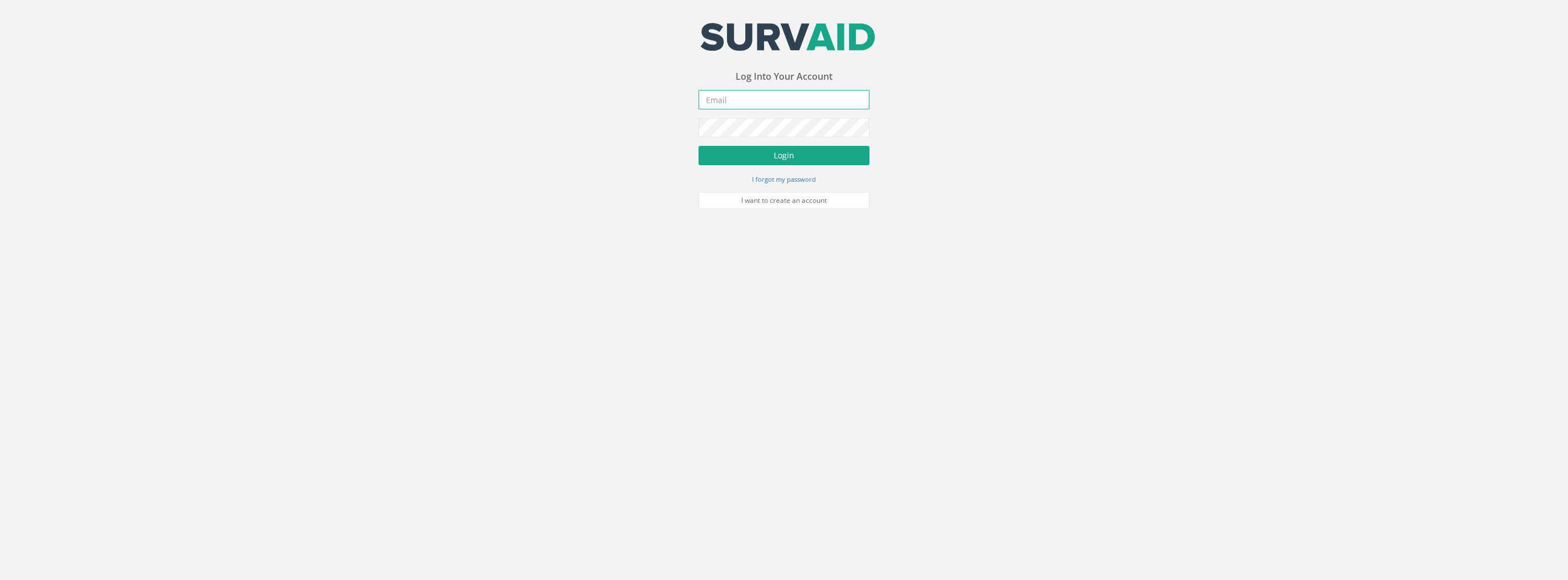
type input "[PERSON_NAME][EMAIL_ADDRESS][PERSON_NAME][DOMAIN_NAME]"
click at [780, 151] on button "Login" at bounding box center [784, 156] width 171 height 20
type input "[PERSON_NAME][EMAIL_ADDRESS][PERSON_NAME][DOMAIN_NAME]"
click at [784, 153] on button "Login" at bounding box center [784, 156] width 171 height 20
